Goal: Check status: Check status

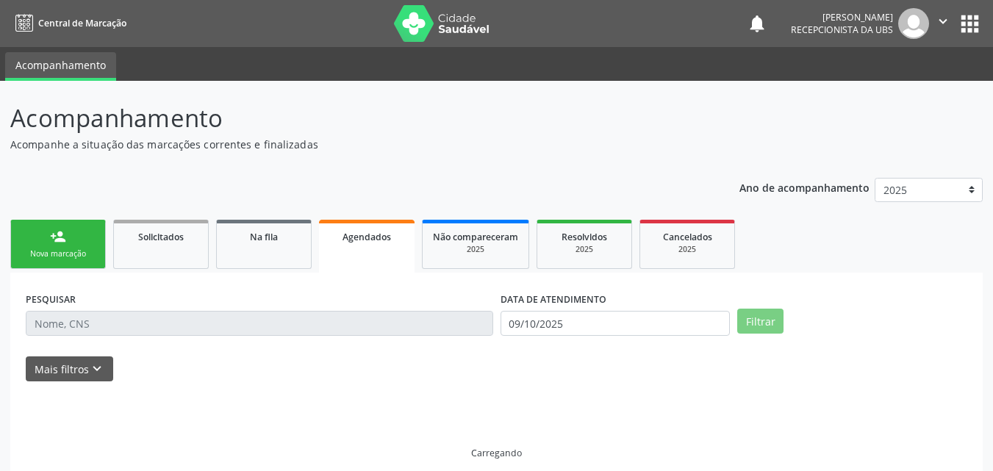
scroll to position [14, 0]
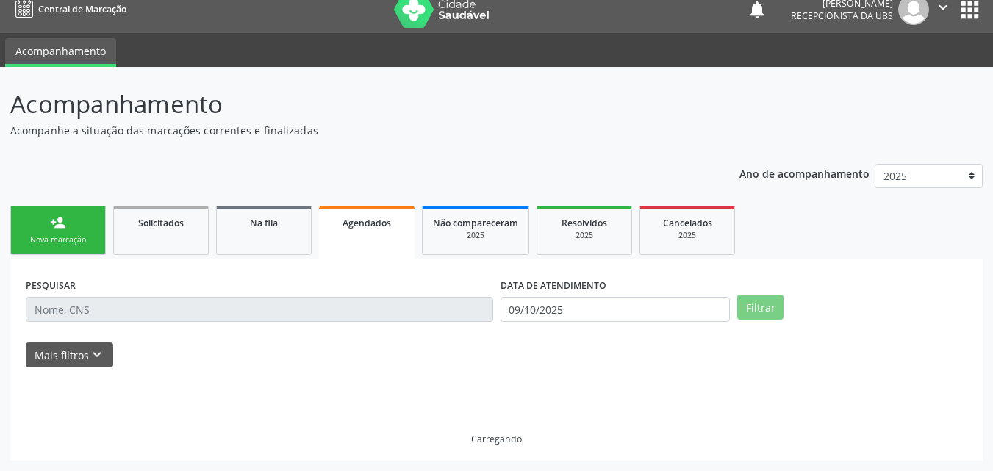
click at [392, 151] on div "Acompanhamento Acompanhe a situação das marcações correntes e finalizadas Relat…" at bounding box center [496, 273] width 972 height 375
click at [587, 310] on input "09/10/2025" at bounding box center [616, 309] width 230 height 25
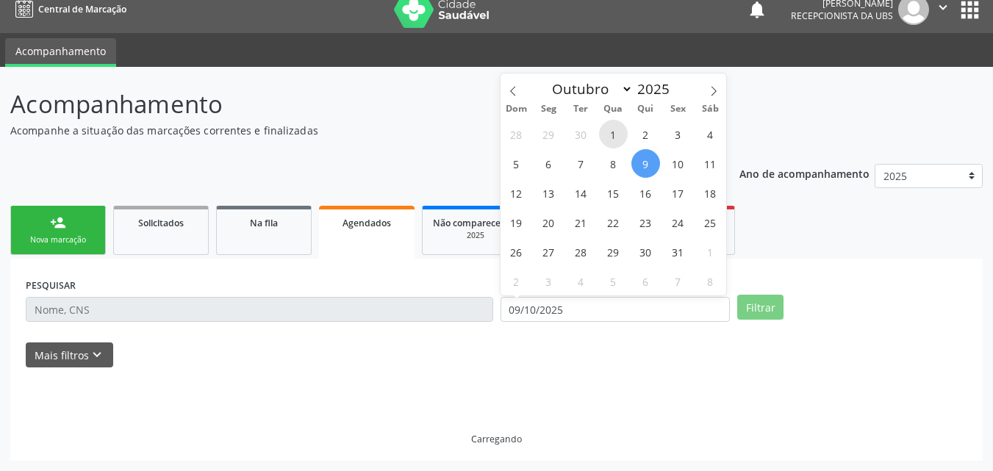
click at [611, 129] on span "1" at bounding box center [613, 134] width 29 height 29
type input "01/10/2025"
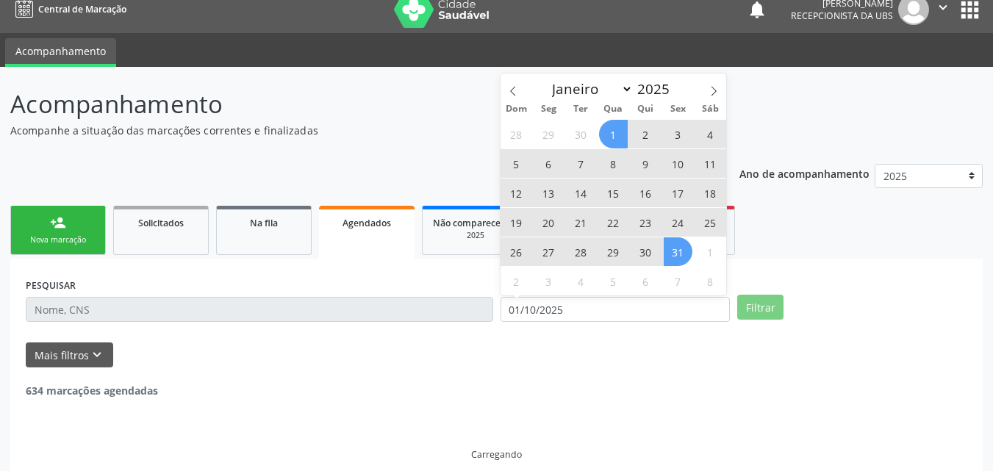
click at [672, 244] on span "31" at bounding box center [678, 251] width 29 height 29
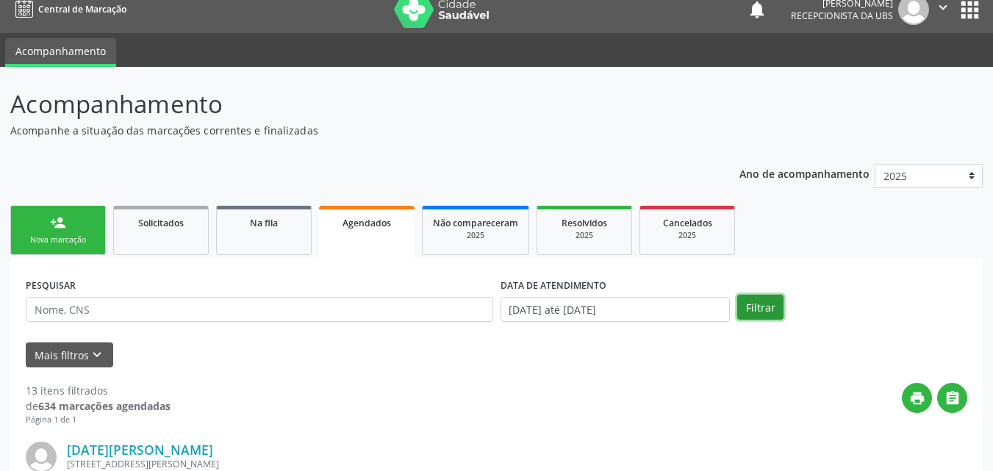
click at [764, 312] on button "Filtrar" at bounding box center [760, 307] width 46 height 25
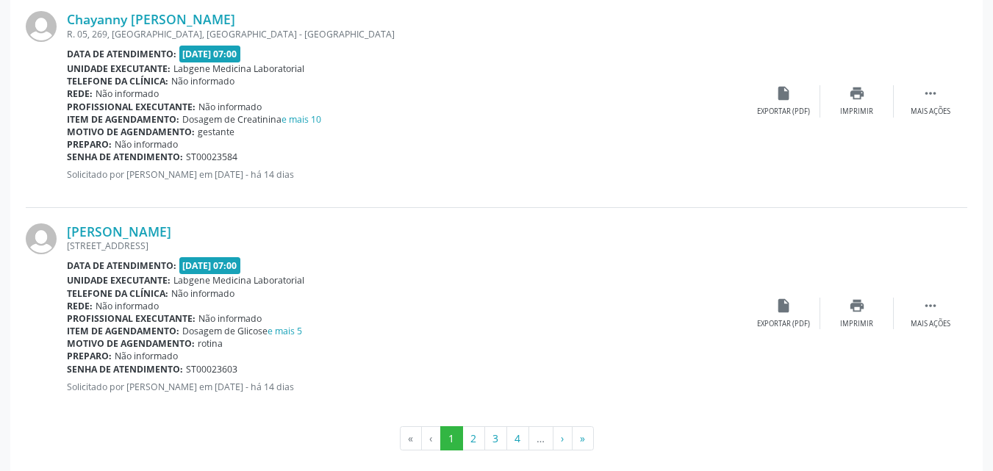
scroll to position [3214, 0]
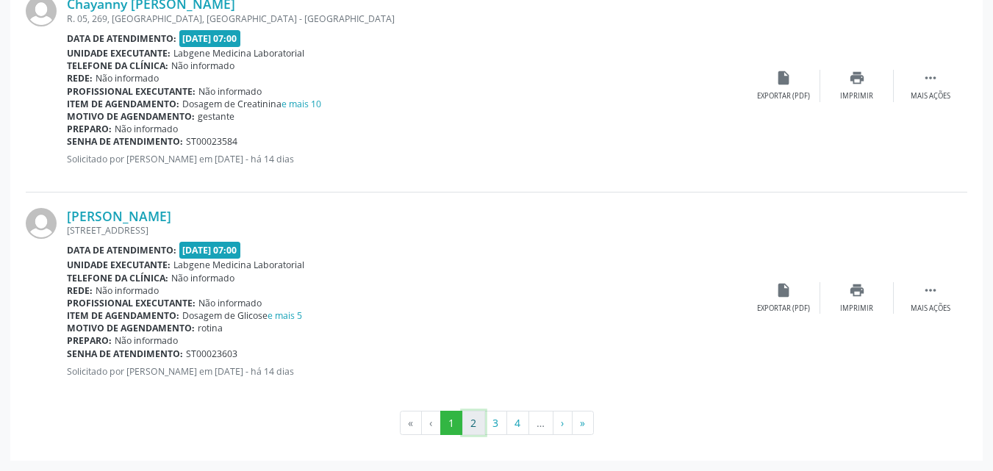
click at [483, 432] on button "2" at bounding box center [473, 423] width 23 height 25
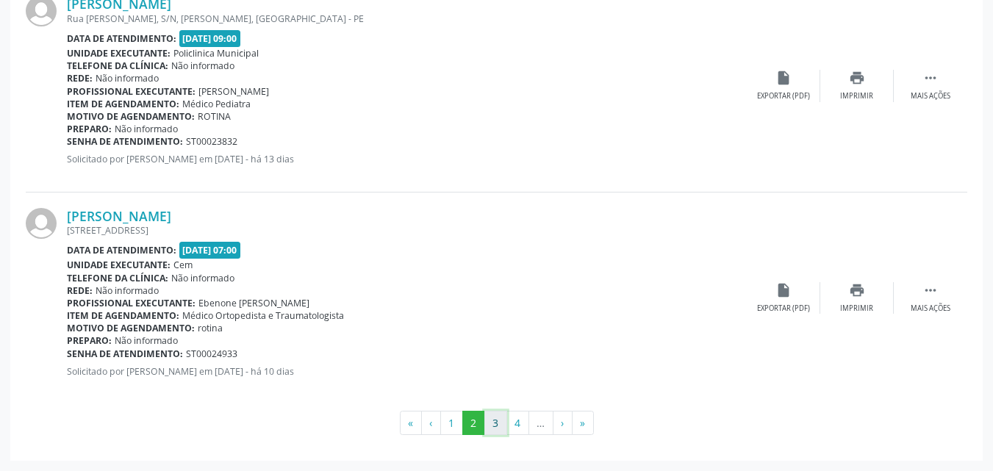
click at [495, 429] on button "3" at bounding box center [495, 423] width 23 height 25
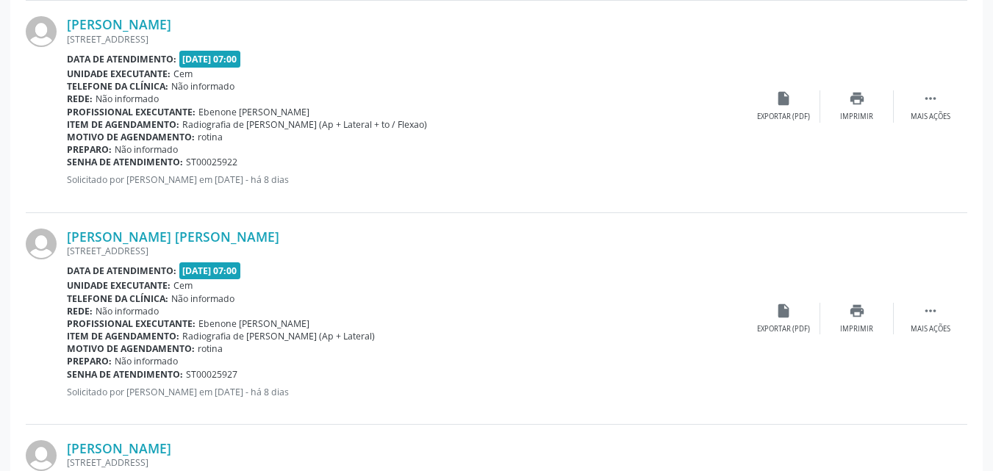
scroll to position [2406, 0]
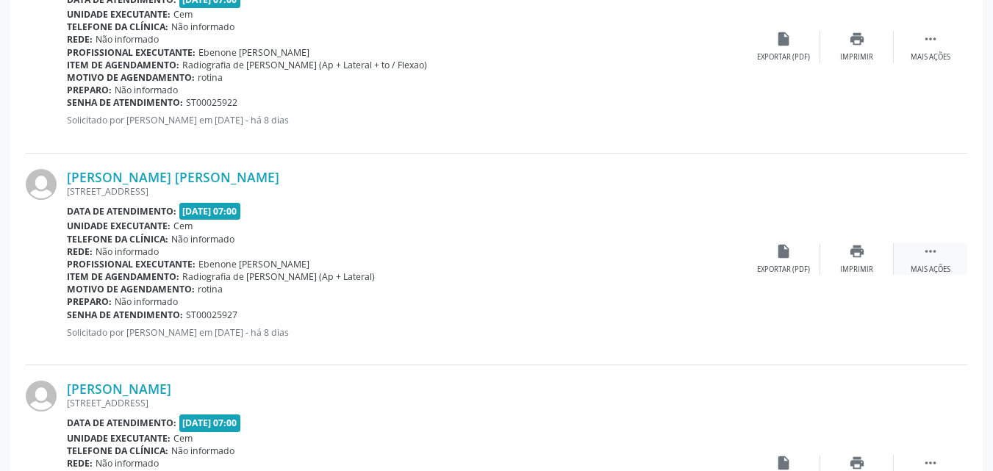
click at [919, 251] on div " Mais ações" at bounding box center [930, 259] width 73 height 32
click at [710, 256] on icon "print" at bounding box center [710, 251] width 16 height 16
